Goal: Task Accomplishment & Management: Manage account settings

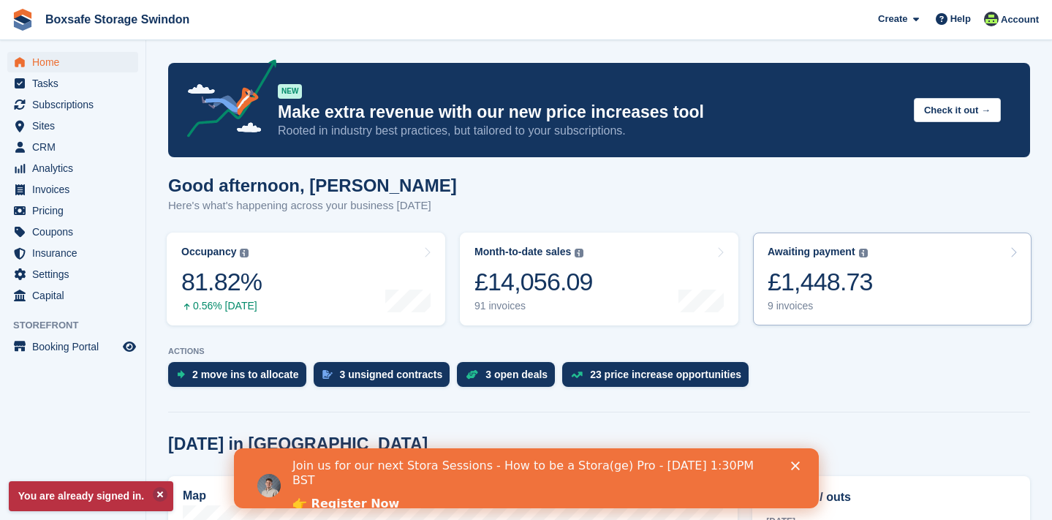
click at [792, 295] on div "£1,448.73" at bounding box center [820, 282] width 105 height 30
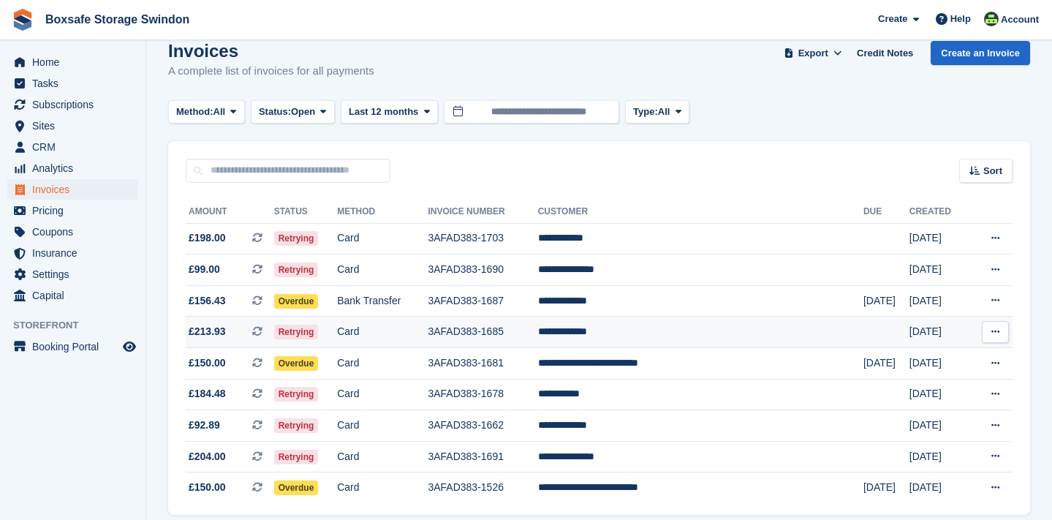
scroll to position [25, 0]
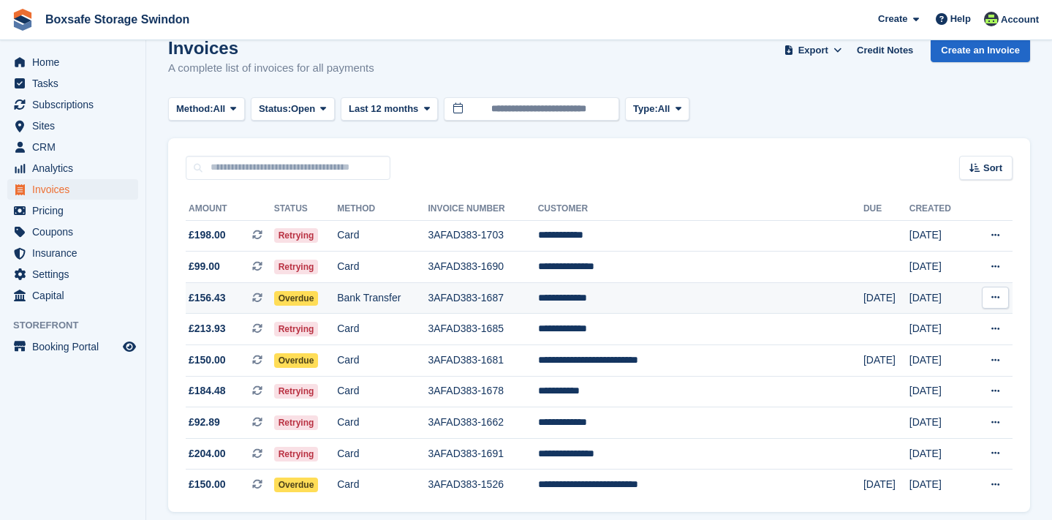
click at [519, 298] on td "3AFAD383-1687" at bounding box center [483, 297] width 110 height 31
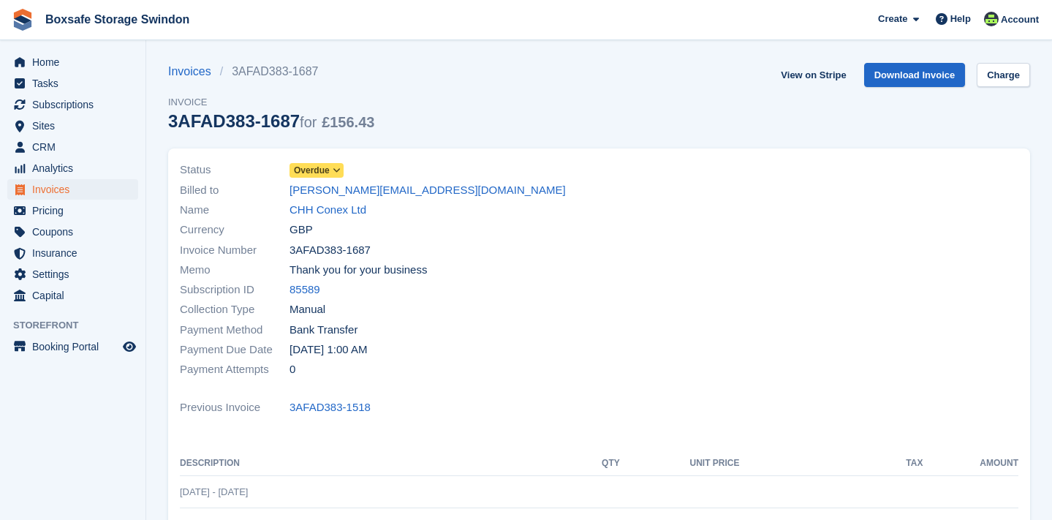
click at [340, 170] on icon at bounding box center [337, 170] width 8 height 9
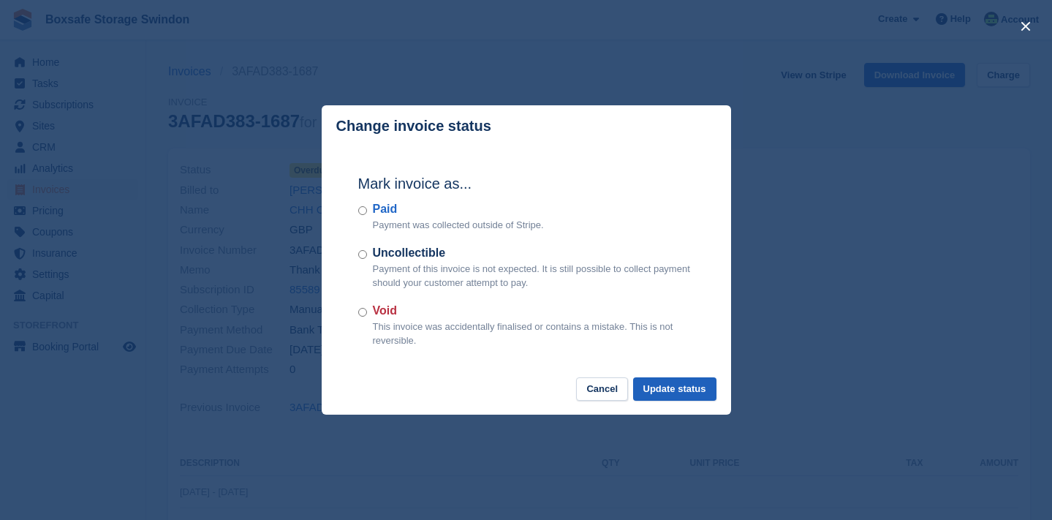
click at [661, 388] on button "Update status" at bounding box center [674, 389] width 83 height 24
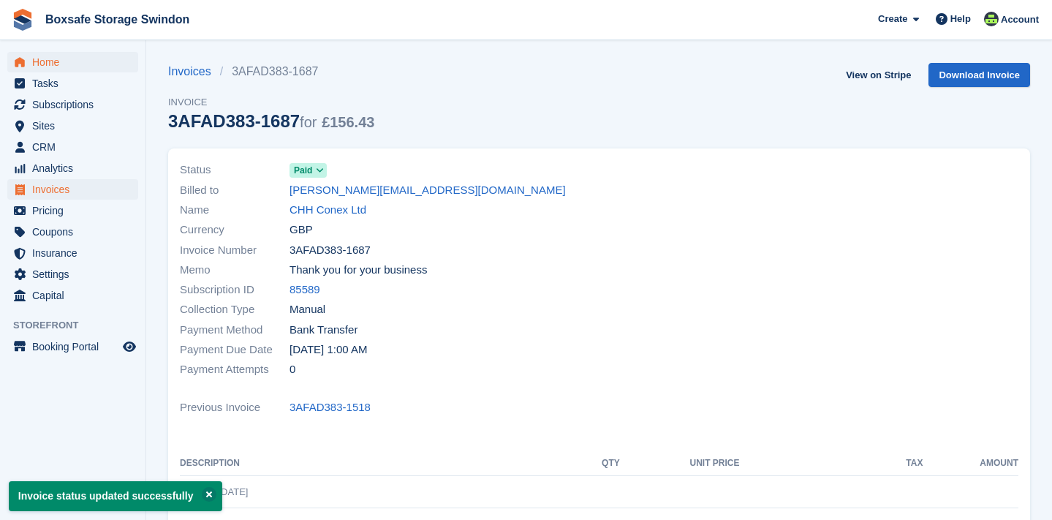
click at [115, 60] on span "Home" at bounding box center [76, 62] width 88 height 20
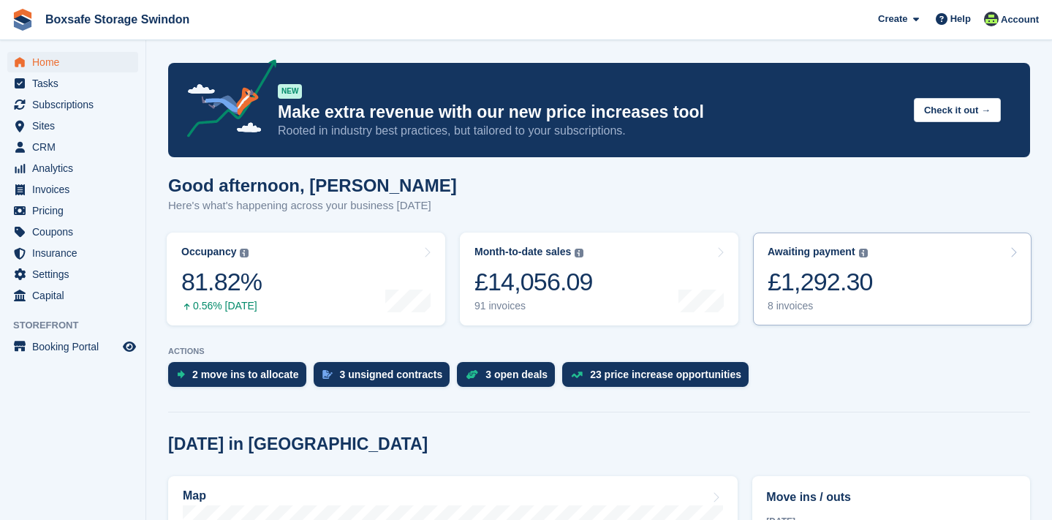
click at [807, 290] on div "£1,292.30" at bounding box center [820, 282] width 105 height 30
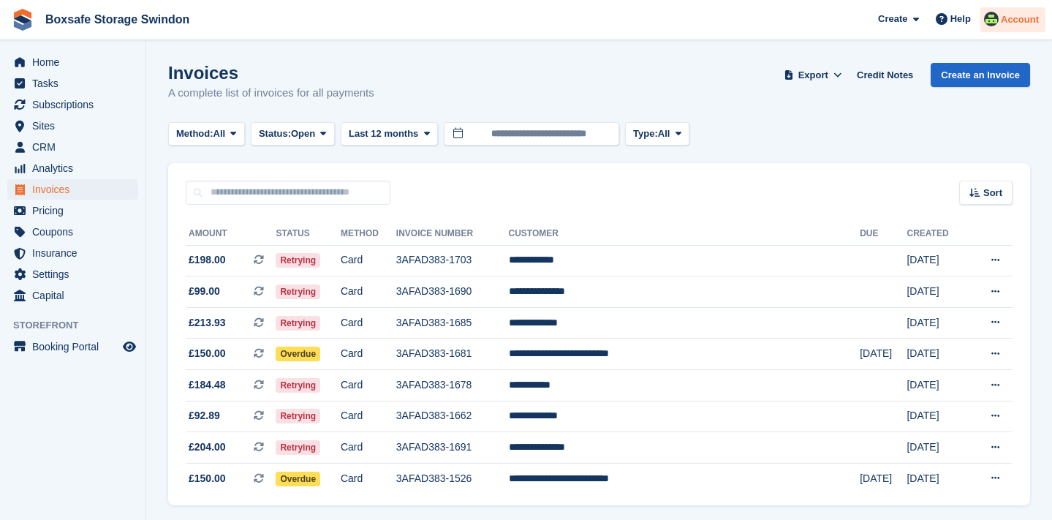
click at [1007, 20] on span "Account" at bounding box center [1020, 19] width 38 height 15
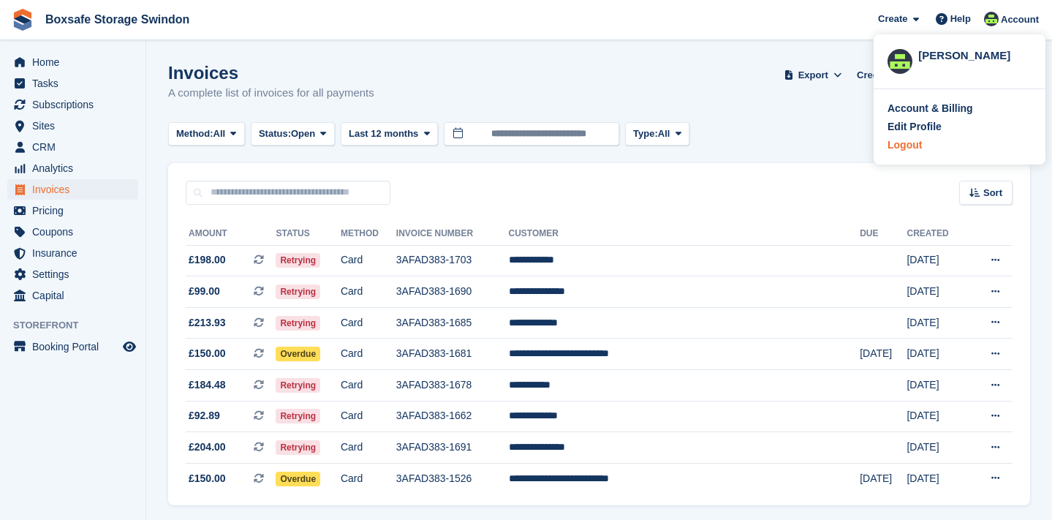
click at [902, 147] on div "Logout" at bounding box center [905, 144] width 34 height 15
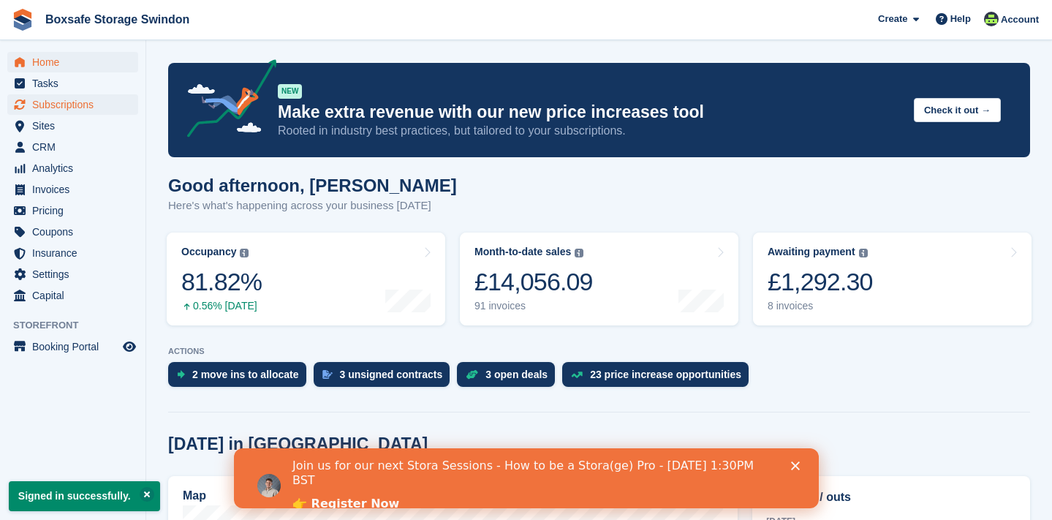
click at [99, 106] on span "Subscriptions" at bounding box center [76, 104] width 88 height 20
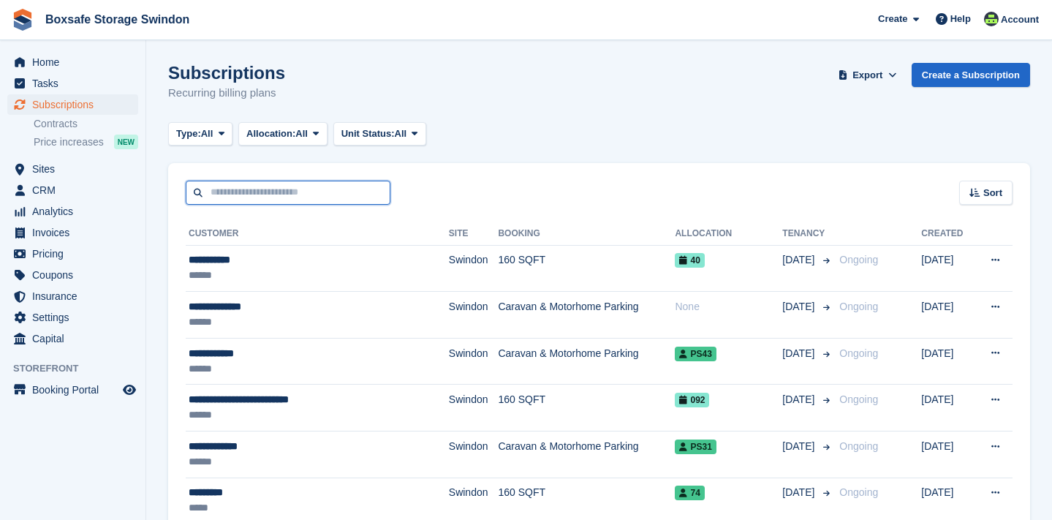
click at [219, 193] on input "text" at bounding box center [288, 193] width 205 height 24
type input "****"
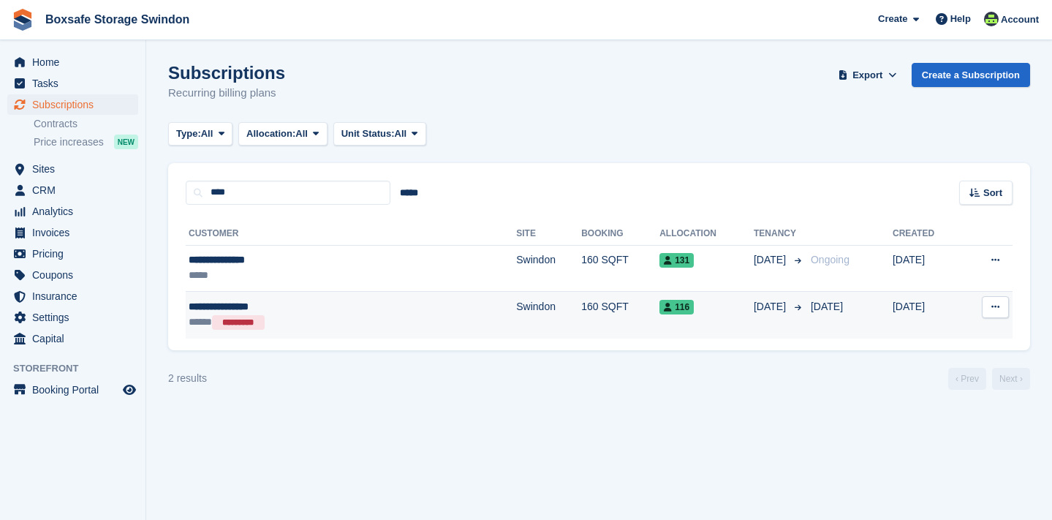
click at [219, 307] on div "**********" at bounding box center [287, 306] width 197 height 15
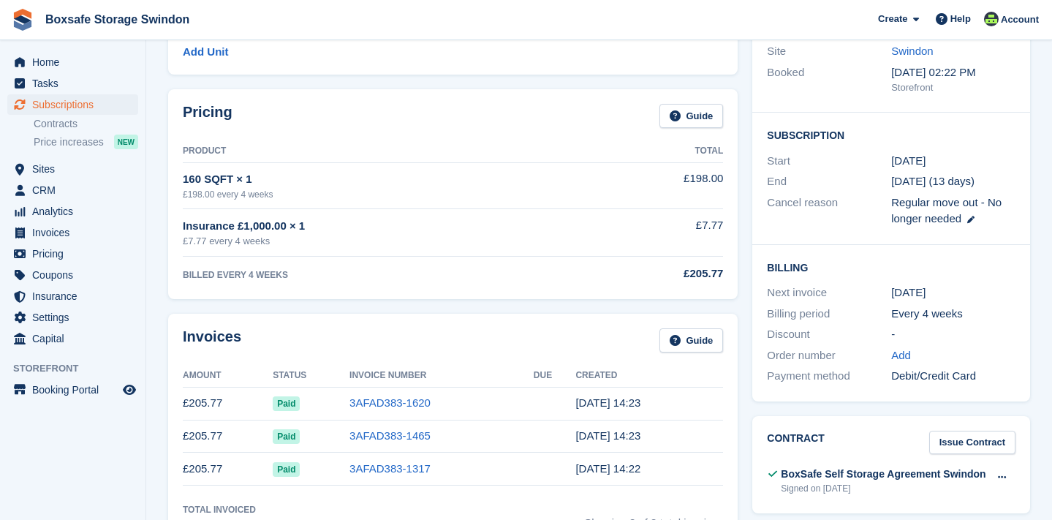
scroll to position [168, 0]
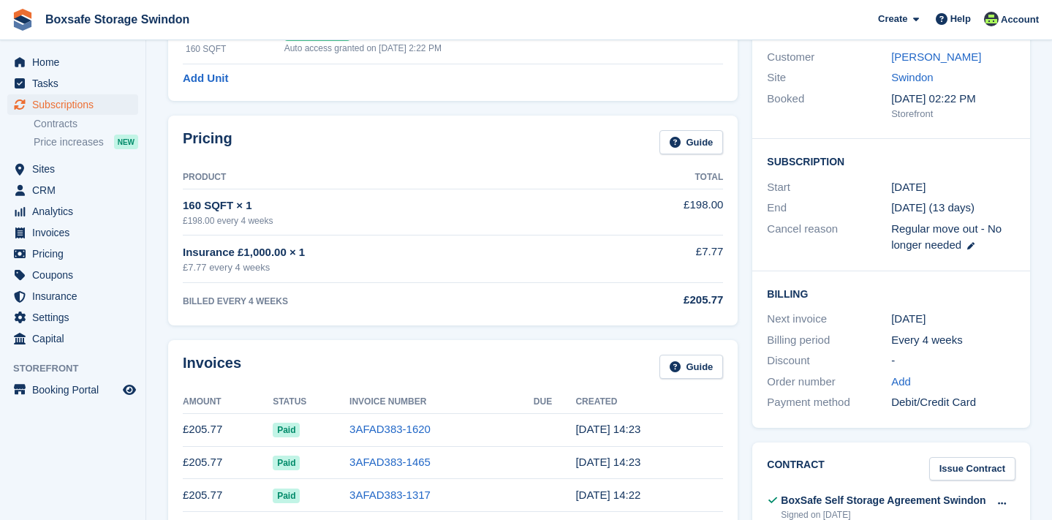
scroll to position [39, 0]
